Goal: Transaction & Acquisition: Book appointment/travel/reservation

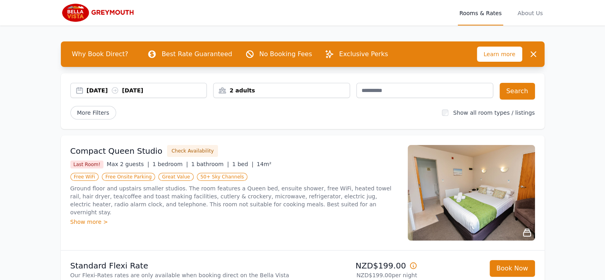
click at [161, 89] on div "[DATE] [DATE]" at bounding box center [147, 90] width 120 height 8
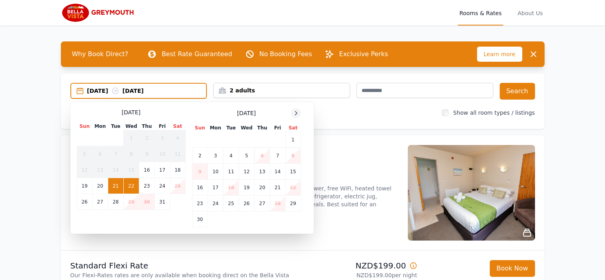
click at [297, 117] on span at bounding box center [296, 113] width 10 height 10
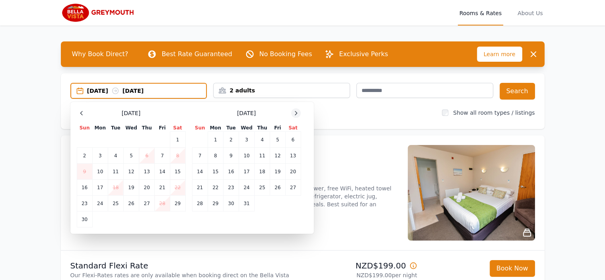
click at [296, 112] on icon at bounding box center [296, 113] width 6 height 6
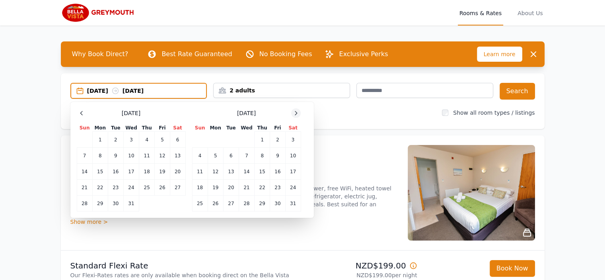
click at [296, 112] on icon at bounding box center [296, 113] width 6 height 6
click at [219, 170] on td "16" at bounding box center [216, 172] width 16 height 16
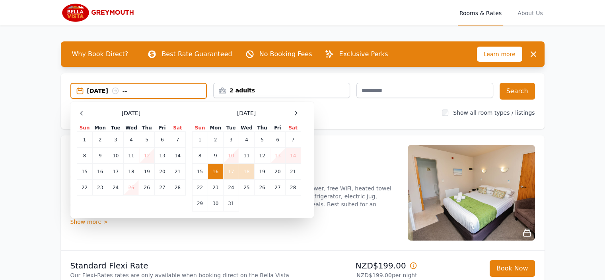
click at [245, 176] on td "18" at bounding box center [247, 172] width 16 height 16
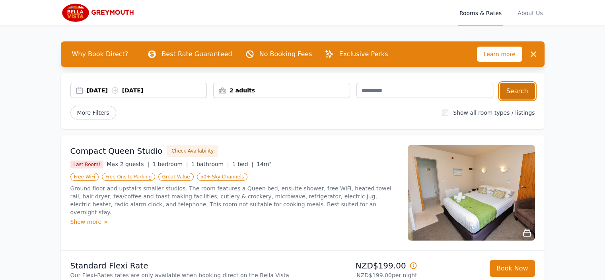
click at [516, 95] on button "Search" at bounding box center [517, 91] width 35 height 17
click at [160, 86] on div "[DATE] [DATE]" at bounding box center [138, 90] width 137 height 15
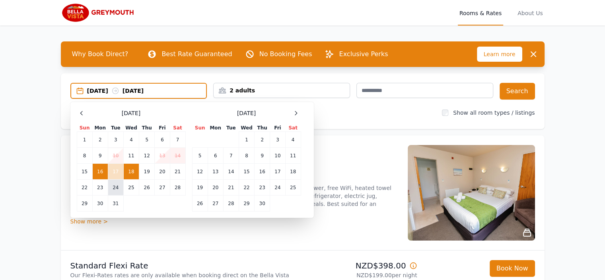
click at [118, 183] on td "24" at bounding box center [116, 187] width 16 height 16
click at [149, 192] on td "26" at bounding box center [147, 187] width 16 height 16
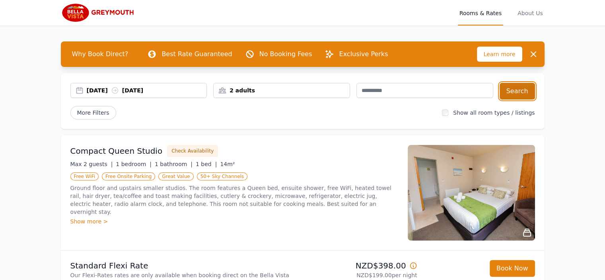
click at [517, 97] on button "Search" at bounding box center [517, 91] width 35 height 17
